Goal: Task Accomplishment & Management: Complete application form

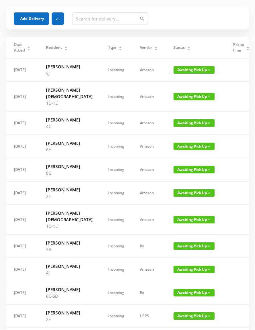
scroll to position [22, 0]
click at [29, 18] on button "Add Delivery" at bounding box center [31, 18] width 35 height 12
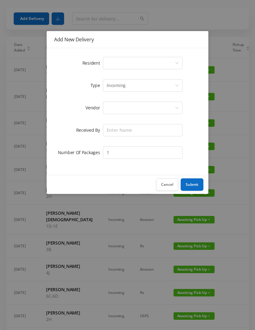
click at [129, 62] on div "Select a person" at bounding box center [141, 63] width 68 height 12
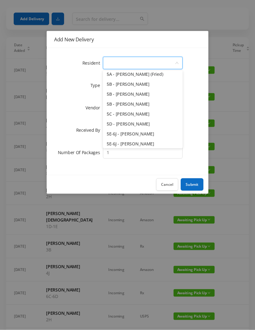
scroll to position [484, 0]
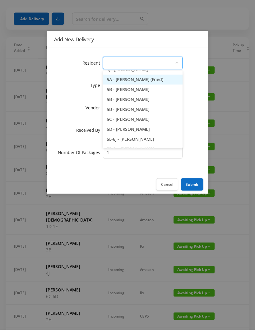
click at [162, 84] on li "5A - [PERSON_NAME] (Fried)" at bounding box center [143, 80] width 80 height 10
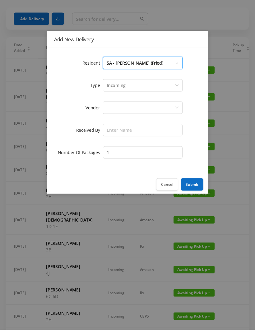
scroll to position [22, 0]
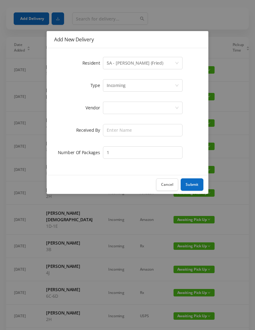
click at [134, 87] on div "Incoming" at bounding box center [141, 86] width 68 height 12
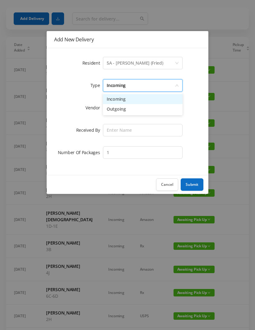
click at [125, 103] on li "Incoming" at bounding box center [143, 99] width 80 height 10
click at [118, 111] on div at bounding box center [141, 108] width 68 height 12
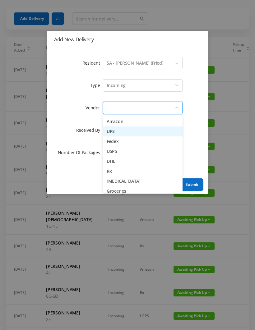
click at [119, 133] on li "UPS" at bounding box center [143, 131] width 80 height 10
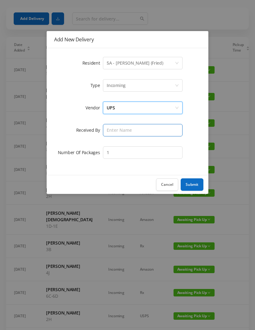
click at [116, 132] on input "text" at bounding box center [143, 130] width 80 height 12
type input "Melece"
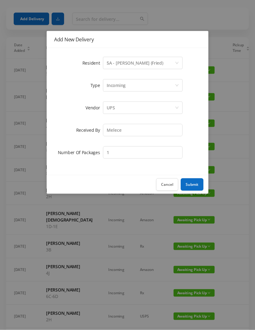
click at [193, 184] on button "Submit" at bounding box center [191, 184] width 23 height 12
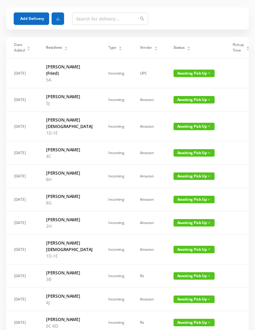
click at [28, 21] on button "Add Delivery" at bounding box center [31, 18] width 35 height 12
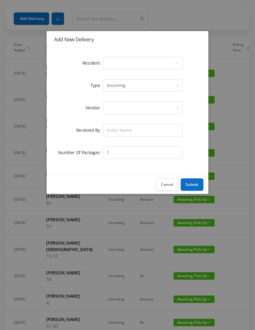
click at [122, 63] on div "Select a person" at bounding box center [141, 63] width 68 height 12
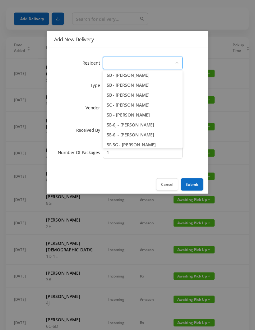
scroll to position [498, 0]
click at [161, 98] on li "5B - [PERSON_NAME]" at bounding box center [143, 96] width 80 height 10
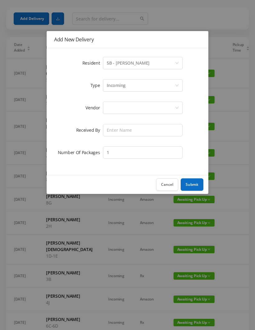
click at [132, 88] on div "Incoming" at bounding box center [141, 86] width 68 height 12
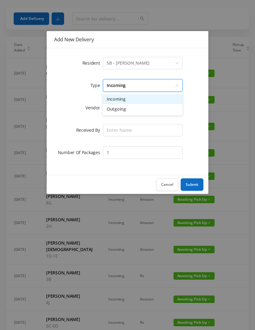
click at [126, 103] on li "Incoming" at bounding box center [143, 99] width 80 height 10
click at [120, 112] on div at bounding box center [141, 108] width 68 height 12
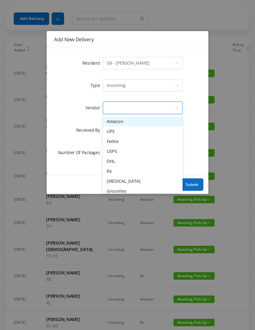
click at [122, 134] on li "UPS" at bounding box center [143, 131] width 80 height 10
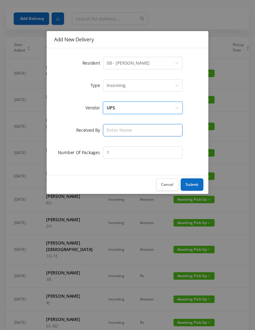
click at [119, 130] on input "text" at bounding box center [143, 130] width 80 height 12
type input "Melece"
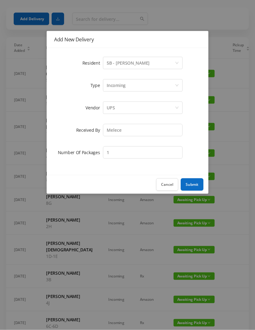
click at [193, 185] on button "Submit" at bounding box center [191, 184] width 23 height 12
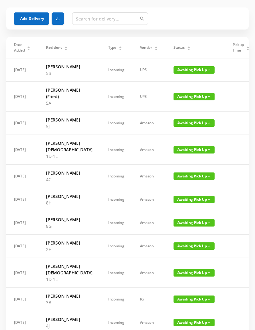
click at [34, 20] on button "Add Delivery" at bounding box center [31, 18] width 35 height 12
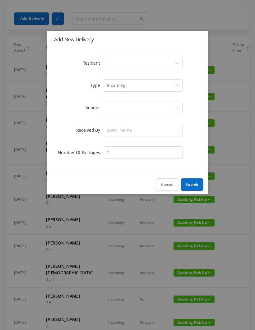
click at [129, 63] on div "Select a person" at bounding box center [141, 63] width 68 height 12
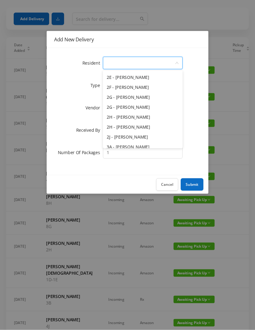
scroll to position [178, 0]
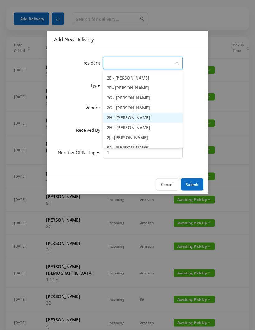
click at [154, 120] on li "2H - [PERSON_NAME]" at bounding box center [143, 118] width 80 height 10
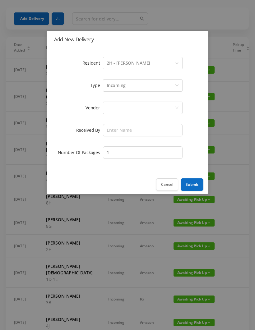
click at [129, 89] on div "Incoming" at bounding box center [141, 86] width 68 height 12
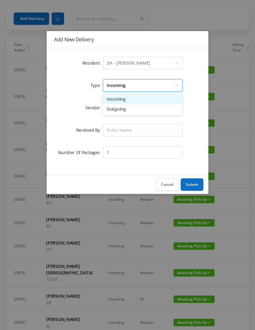
click at [123, 103] on li "Incoming" at bounding box center [143, 99] width 80 height 10
click at [118, 111] on div at bounding box center [141, 108] width 68 height 12
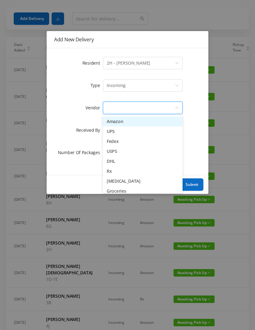
click at [115, 135] on li "UPS" at bounding box center [143, 131] width 80 height 10
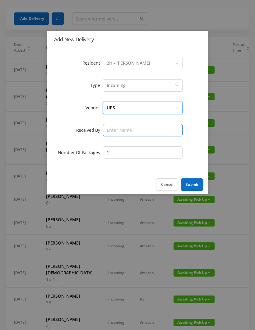
click at [114, 132] on input "text" at bounding box center [143, 130] width 80 height 12
type input "Melece"
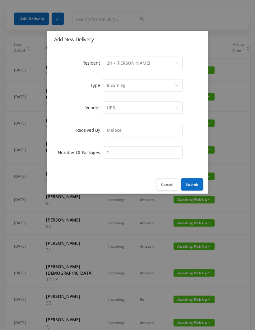
click at [195, 185] on button "Submit" at bounding box center [191, 184] width 23 height 12
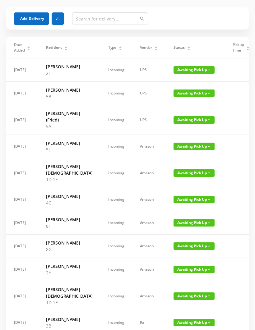
click at [36, 20] on button "Add Delivery" at bounding box center [31, 18] width 35 height 12
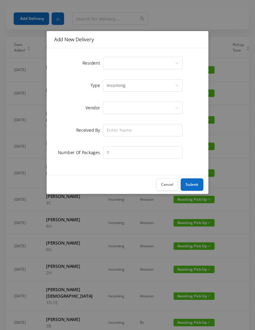
click at [133, 65] on div "Select a person" at bounding box center [141, 63] width 68 height 12
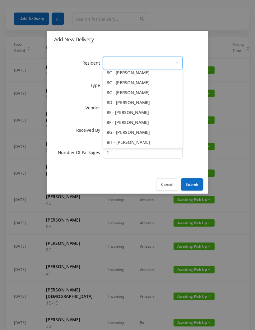
scroll to position [847, 0]
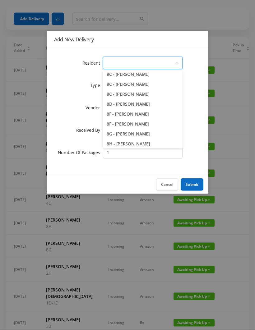
click at [162, 95] on li "8C - [PERSON_NAME]" at bounding box center [143, 94] width 80 height 10
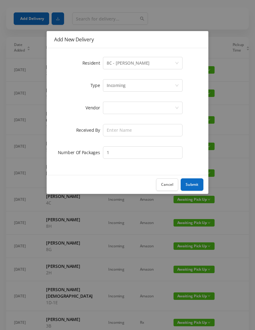
click at [138, 85] on div "Incoming" at bounding box center [141, 86] width 68 height 12
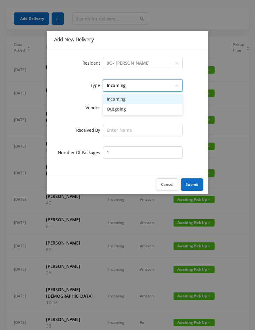
click at [134, 101] on li "Incoming" at bounding box center [143, 99] width 80 height 10
click at [123, 110] on div at bounding box center [141, 108] width 68 height 12
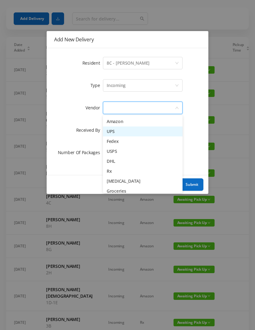
click at [122, 134] on li "UPS" at bounding box center [143, 131] width 80 height 10
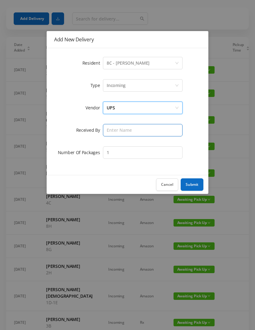
click at [116, 134] on input "text" at bounding box center [143, 130] width 80 height 12
type input "Melece"
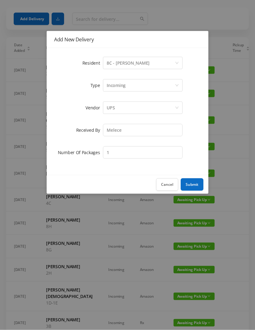
click at [194, 182] on button "Submit" at bounding box center [191, 184] width 23 height 12
